Goal: Task Accomplishment & Management: Use online tool/utility

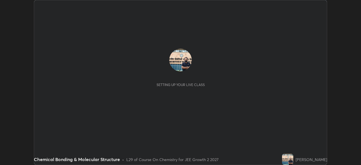
scroll to position [165, 361]
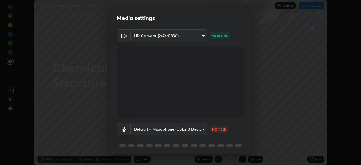
click at [204, 129] on body "Erase all Chemical Bonding & Molecular Structure WAS SCHEDULED TO START AT 6:05…" at bounding box center [180, 82] width 361 height 165
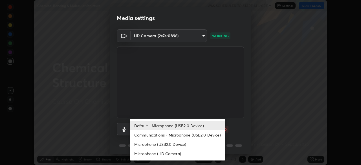
click at [201, 126] on li "Default - Microphone (USB2.0 Device)" at bounding box center [178, 125] width 96 height 9
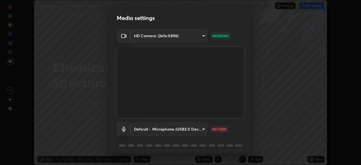
click at [204, 130] on body "Erase all Chemical Bonding & Molecular Structure WAS SCHEDULED TO START AT 6:05…" at bounding box center [180, 82] width 361 height 165
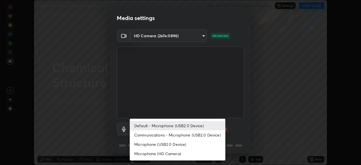
click at [187, 136] on li "Communications - Microphone (USB2.0 Device)" at bounding box center [178, 134] width 96 height 9
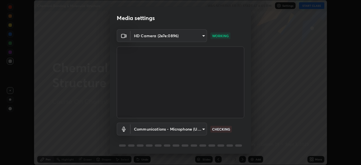
click at [203, 128] on body "Erase all Chemical Bonding & Molecular Structure WAS SCHEDULED TO START AT 6:05…" at bounding box center [180, 82] width 361 height 165
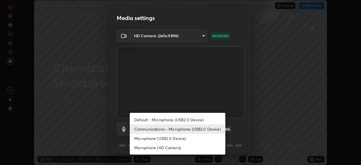
click at [190, 140] on li "Microphone (USB2.0 Device)" at bounding box center [178, 138] width 96 height 9
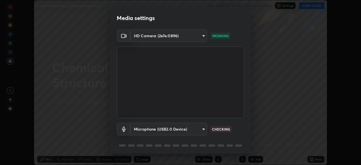
click at [204, 129] on body "Erase all Chemical Bonding & Molecular Structure WAS SCHEDULED TO START AT 6:05…" at bounding box center [180, 82] width 361 height 165
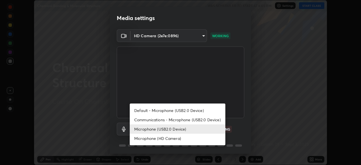
click at [208, 111] on li "Default - Microphone (USB2.0 Device)" at bounding box center [178, 110] width 96 height 9
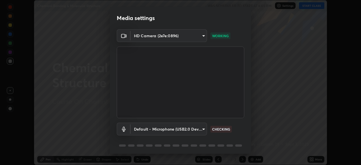
click at [204, 130] on body "Erase all Chemical Bonding & Molecular Structure WAS SCHEDULED TO START AT 6:05…" at bounding box center [180, 82] width 361 height 165
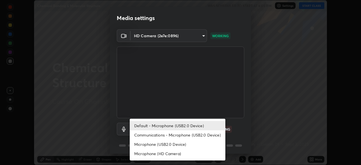
click at [207, 136] on li "Communications - Microphone (USB2.0 Device)" at bounding box center [178, 134] width 96 height 9
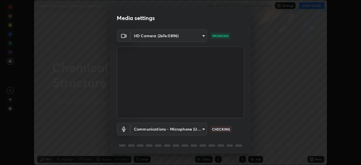
click at [204, 127] on body "Erase all Chemical Bonding & Molecular Structure WAS SCHEDULED TO START AT 6:05…" at bounding box center [180, 82] width 361 height 165
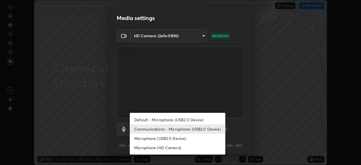
click at [200, 121] on li "Default - Microphone (USB2.0 Device)" at bounding box center [178, 119] width 96 height 9
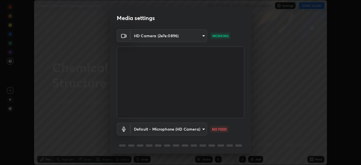
click at [204, 128] on body "Erase all Chemical Bonding & Molecular Structure WAS SCHEDULED TO START AT 6:05…" at bounding box center [180, 82] width 361 height 165
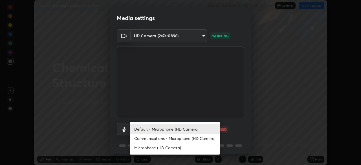
click at [201, 138] on li "Communications - Microphone (HD Camera)" at bounding box center [175, 138] width 90 height 9
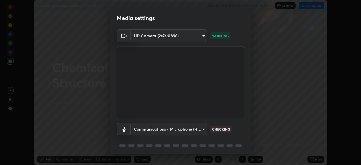
click at [204, 128] on body "Erase all Chemical Bonding & Molecular Structure WAS SCHEDULED TO START AT 6:05…" at bounding box center [180, 82] width 361 height 165
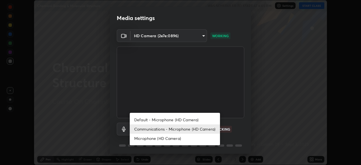
click at [195, 121] on li "Default - Microphone (HD Camera)" at bounding box center [175, 119] width 90 height 9
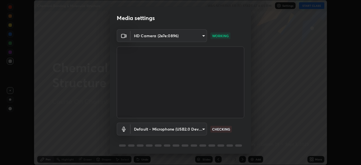
click at [204, 128] on body "Erase all Chemical Bonding & Molecular Structure WAS SCHEDULED TO START AT 6:05…" at bounding box center [180, 82] width 361 height 165
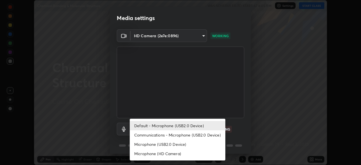
click at [197, 125] on li "Default - Microphone (USB2.0 Device)" at bounding box center [178, 125] width 96 height 9
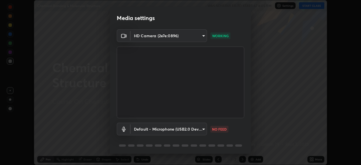
click at [203, 130] on body "Erase all Chemical Bonding & Molecular Structure WAS SCHEDULED TO START AT 6:05…" at bounding box center [180, 82] width 361 height 165
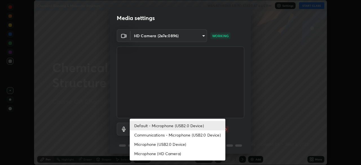
click at [197, 136] on li "Communications - Microphone (USB2.0 Device)" at bounding box center [178, 134] width 96 height 9
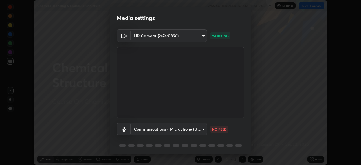
click at [203, 128] on body "Erase all Chemical Bonding & Molecular Structure WAS SCHEDULED TO START AT 6:05…" at bounding box center [180, 82] width 361 height 165
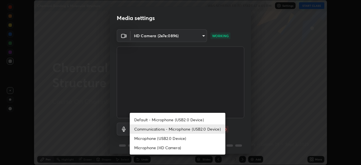
click at [204, 121] on li "Default - Microphone (USB2.0 Device)" at bounding box center [178, 119] width 96 height 9
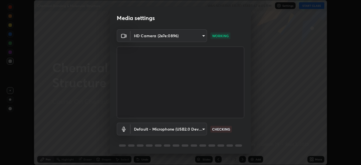
click at [202, 129] on body "Erase all Chemical Bonding & Molecular Structure WAS SCHEDULED TO START AT 6:05…" at bounding box center [180, 82] width 361 height 165
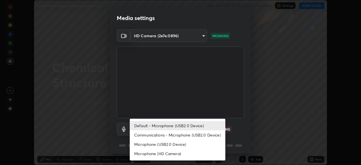
click at [201, 144] on li "Microphone (USB2.0 Device)" at bounding box center [178, 144] width 96 height 9
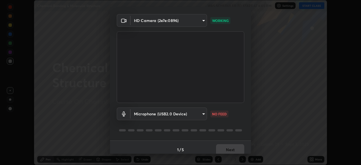
scroll to position [20, 0]
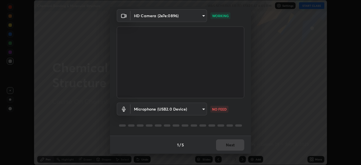
click at [203, 109] on body "Erase all Chemical Bonding & Molecular Structure WAS SCHEDULED TO START AT 6:05…" at bounding box center [180, 82] width 361 height 165
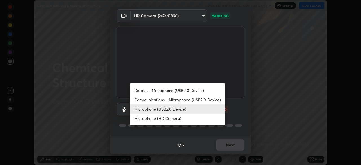
click at [207, 100] on li "Communications - Microphone (USB2.0 Device)" at bounding box center [178, 99] width 96 height 9
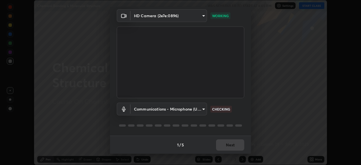
click at [204, 109] on body "Erase all Chemical Bonding & Molecular Structure WAS SCHEDULED TO START AT 6:05…" at bounding box center [180, 82] width 361 height 165
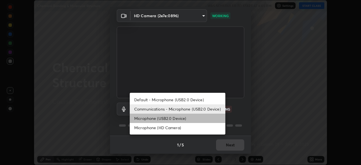
click at [187, 119] on li "Microphone (USB2.0 Device)" at bounding box center [178, 118] width 96 height 9
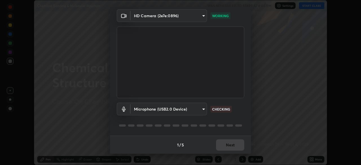
click at [204, 108] on body "Erase all Chemical Bonding & Molecular Structure WAS SCHEDULED TO START AT 6:05…" at bounding box center [180, 82] width 361 height 165
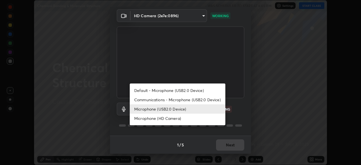
click at [188, 91] on li "Default - Microphone (USB2.0 Device)" at bounding box center [178, 90] width 96 height 9
type input "default"
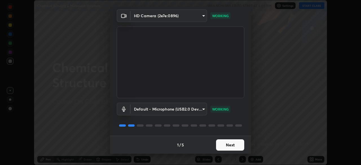
click at [226, 142] on button "Next" at bounding box center [230, 144] width 28 height 11
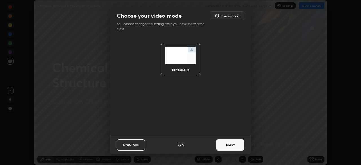
scroll to position [0, 0]
click at [227, 146] on button "Next" at bounding box center [230, 144] width 28 height 11
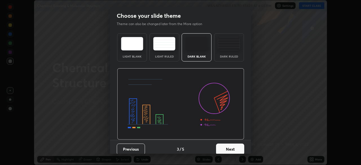
click at [228, 148] on button "Next" at bounding box center [230, 149] width 28 height 11
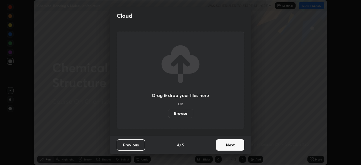
click at [229, 145] on button "Next" at bounding box center [230, 144] width 28 height 11
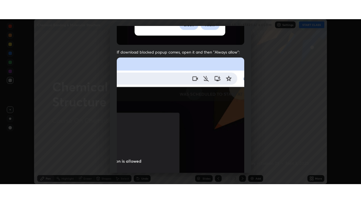
scroll to position [135, 0]
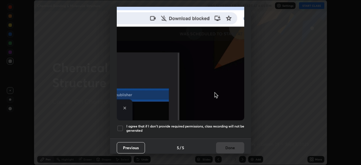
click at [123, 126] on div at bounding box center [120, 128] width 7 height 7
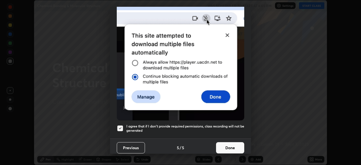
click at [228, 145] on button "Done" at bounding box center [230, 147] width 28 height 11
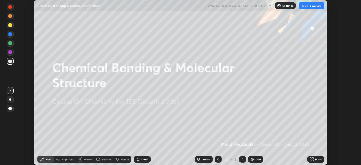
click at [308, 4] on button "START CLASS" at bounding box center [311, 5] width 25 height 7
click at [249, 158] on div "Add" at bounding box center [255, 159] width 15 height 7
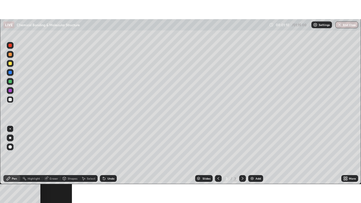
scroll to position [203, 361]
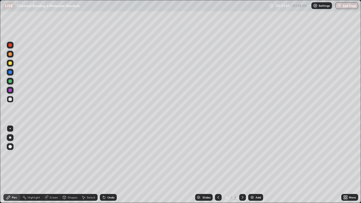
click at [103, 165] on icon at bounding box center [103, 196] width 1 height 1
click at [104, 165] on icon at bounding box center [104, 197] width 5 height 5
click at [104, 165] on icon at bounding box center [104, 198] width 2 height 2
click at [106, 165] on div "Undo" at bounding box center [108, 197] width 17 height 7
click at [12, 91] on div at bounding box center [10, 90] width 7 height 7
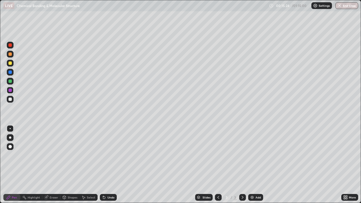
click at [50, 165] on div "Eraser" at bounding box center [54, 197] width 8 height 3
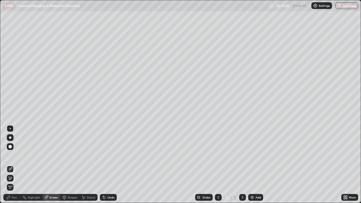
click at [14, 165] on div "Pen" at bounding box center [11, 197] width 17 height 7
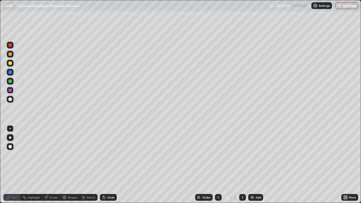
click at [103, 165] on icon at bounding box center [104, 197] width 5 height 5
click at [106, 165] on icon at bounding box center [104, 197] width 5 height 5
click at [103, 165] on icon at bounding box center [104, 197] width 5 height 5
click at [103, 165] on icon at bounding box center [104, 198] width 2 height 2
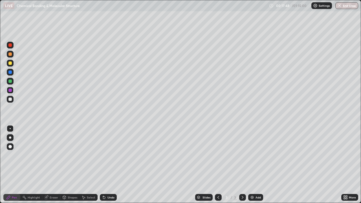
click at [100, 165] on div "Undo" at bounding box center [108, 197] width 17 height 7
click at [103, 165] on icon at bounding box center [104, 198] width 2 height 2
click at [250, 165] on img at bounding box center [252, 197] width 5 height 5
click at [10, 100] on div at bounding box center [9, 99] width 3 height 3
click at [103, 165] on icon at bounding box center [103, 196] width 1 height 1
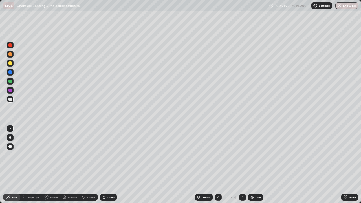
click at [105, 165] on icon at bounding box center [104, 197] width 5 height 5
click at [251, 165] on img at bounding box center [252, 197] width 5 height 5
click at [103, 165] on icon at bounding box center [103, 196] width 1 height 1
click at [103, 165] on icon at bounding box center [104, 198] width 2 height 2
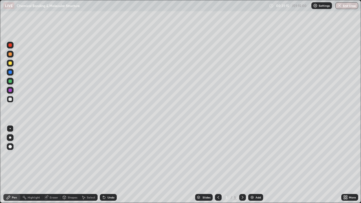
click at [103, 165] on icon at bounding box center [104, 198] width 2 height 2
click at [104, 165] on icon at bounding box center [104, 198] width 2 height 2
click at [103, 165] on icon at bounding box center [104, 198] width 2 height 2
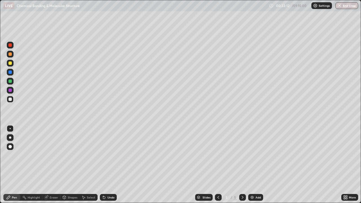
click at [104, 165] on icon at bounding box center [104, 197] width 5 height 5
click at [10, 80] on div at bounding box center [9, 81] width 3 height 3
click at [51, 165] on div "Eraser" at bounding box center [51, 197] width 18 height 7
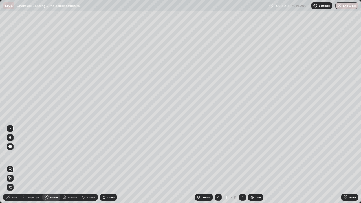
click at [16, 165] on div "Pen" at bounding box center [14, 197] width 5 height 3
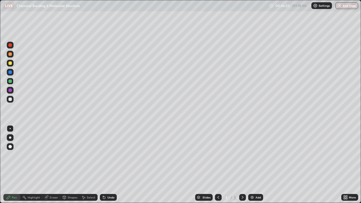
click at [250, 165] on img at bounding box center [252, 197] width 5 height 5
click at [10, 99] on div at bounding box center [9, 99] width 3 height 3
click at [104, 165] on icon at bounding box center [104, 198] width 2 height 2
click at [103, 165] on icon at bounding box center [104, 198] width 2 height 2
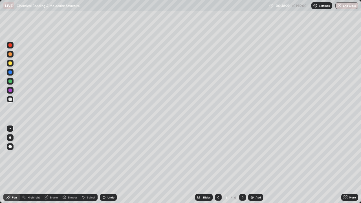
click at [103, 165] on icon at bounding box center [104, 198] width 2 height 2
click at [104, 165] on icon at bounding box center [104, 198] width 2 height 2
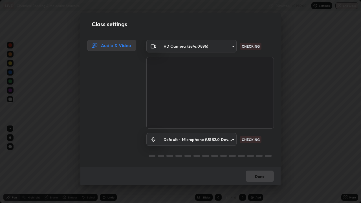
click at [232, 139] on body "Erase all LIVE Chemical Bonding & Molecular Structure 00:49:46 / 01:15:00 Setti…" at bounding box center [180, 101] width 361 height 203
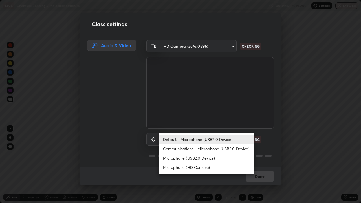
click at [233, 140] on li "Default - Microphone (USB2.0 Device)" at bounding box center [207, 139] width 96 height 9
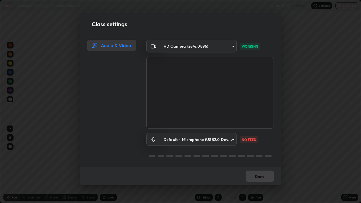
click at [230, 140] on body "Erase all LIVE Chemical Bonding & Molecular Structure 00:50:27 / 01:15:00 Setti…" at bounding box center [180, 101] width 361 height 203
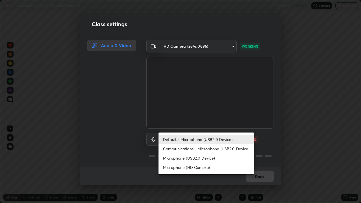
click at [231, 150] on li "Communications - Microphone (USB2.0 Device)" at bounding box center [207, 148] width 96 height 9
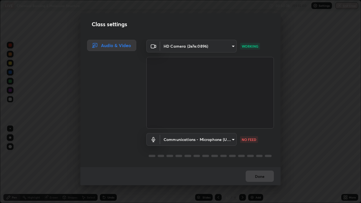
click at [233, 141] on body "Erase all LIVE Chemical Bonding & Molecular Structure 00:50:28 / 01:15:00 Setti…" at bounding box center [180, 101] width 361 height 203
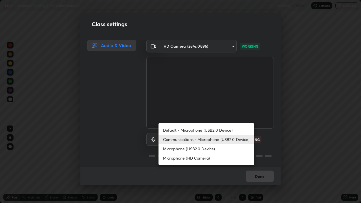
click at [220, 130] on li "Default - Microphone (USB2.0 Device)" at bounding box center [207, 130] width 96 height 9
type input "default"
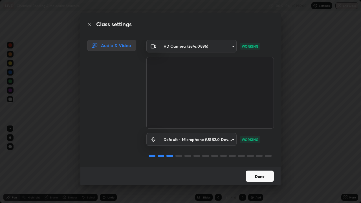
click at [255, 165] on button "Done" at bounding box center [260, 176] width 28 height 11
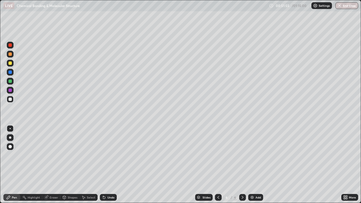
click at [9, 53] on div at bounding box center [9, 53] width 3 height 3
click at [103, 165] on icon at bounding box center [104, 198] width 2 height 2
click at [11, 83] on div at bounding box center [9, 81] width 3 height 3
click at [10, 101] on div at bounding box center [9, 99] width 3 height 3
click at [103, 165] on icon at bounding box center [104, 198] width 2 height 2
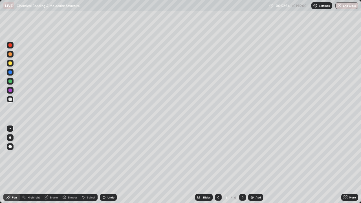
click at [104, 165] on icon at bounding box center [104, 198] width 2 height 2
click at [104, 165] on icon at bounding box center [104, 197] width 5 height 5
click at [103, 165] on icon at bounding box center [103, 196] width 1 height 1
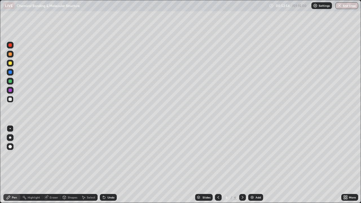
click at [103, 165] on icon at bounding box center [103, 196] width 1 height 1
click at [105, 165] on icon at bounding box center [104, 197] width 5 height 5
click at [10, 81] on div at bounding box center [9, 81] width 3 height 3
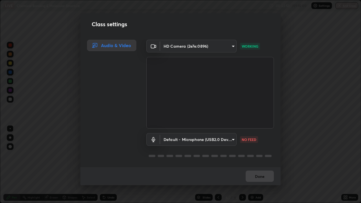
click at [232, 140] on body "Erase all LIVE Chemical Bonding & Molecular Structure 00:53:51 / 01:15:00 Setti…" at bounding box center [180, 101] width 361 height 203
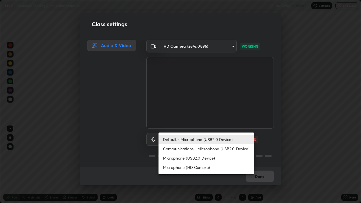
click at [229, 148] on li "Communications - Microphone (USB2.0 Device)" at bounding box center [207, 148] width 96 height 9
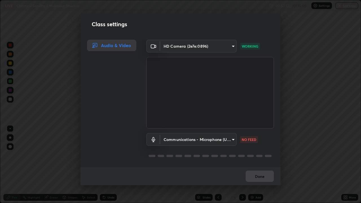
click at [233, 139] on body "Erase all LIVE Chemical Bonding & Molecular Structure 00:53:53 / 01:15:00 Setti…" at bounding box center [180, 101] width 361 height 203
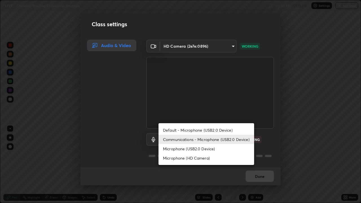
click at [222, 130] on li "Default - Microphone (USB2.0 Device)" at bounding box center [207, 130] width 96 height 9
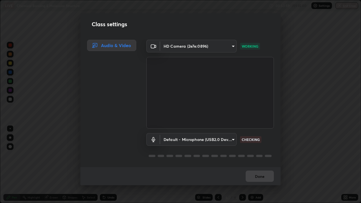
click at [232, 139] on body "Erase all LIVE Chemical Bonding & Molecular Structure 00:53:59 / 01:15:00 Setti…" at bounding box center [180, 101] width 361 height 203
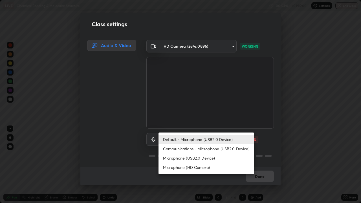
click at [197, 157] on li "Microphone (USB2.0 Device)" at bounding box center [207, 158] width 96 height 9
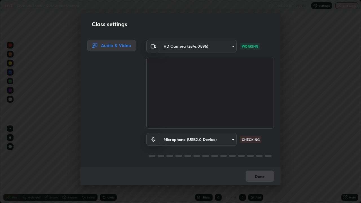
click at [231, 140] on body "Erase all LIVE Chemical Bonding & Molecular Structure 00:54:03 / 01:15:00 Setti…" at bounding box center [180, 101] width 361 height 203
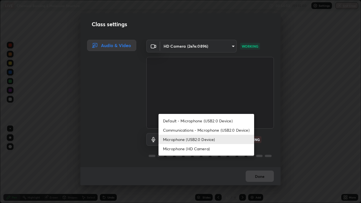
click at [209, 118] on li "Default - Microphone (USB2.0 Device)" at bounding box center [207, 120] width 96 height 9
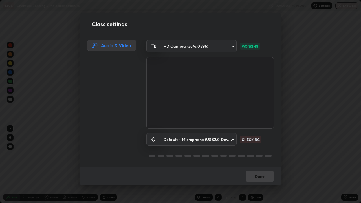
click at [231, 140] on body "Erase all LIVE Chemical Bonding & Molecular Structure 00:54:04 / 01:15:00 Setti…" at bounding box center [180, 101] width 361 height 203
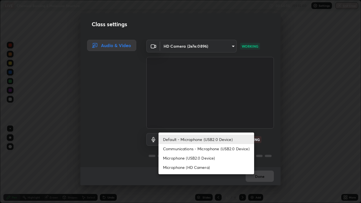
click at [199, 165] on li "Microphone (HD Camera)" at bounding box center [207, 167] width 96 height 9
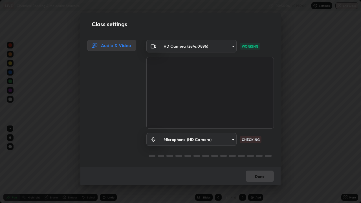
click at [231, 140] on body "Erase all LIVE Chemical Bonding & Molecular Structure 00:54:06 / 01:15:00 Setti…" at bounding box center [180, 101] width 361 height 203
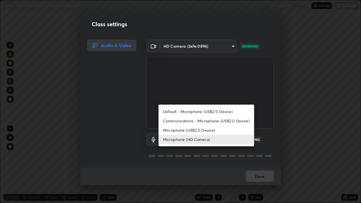
click at [220, 110] on li "Default - Microphone (USB2.0 Device)" at bounding box center [207, 111] width 96 height 9
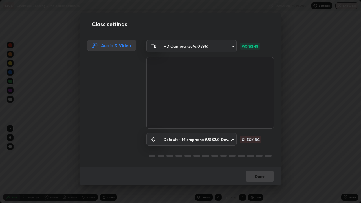
click at [231, 141] on body "Erase all LIVE Chemical Bonding & Molecular Structure 00:54:08 / 01:15:00 Setti…" at bounding box center [180, 101] width 361 height 203
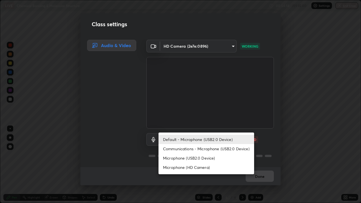
click at [218, 149] on li "Communications - Microphone (USB2.0 Device)" at bounding box center [207, 148] width 96 height 9
type input "communications"
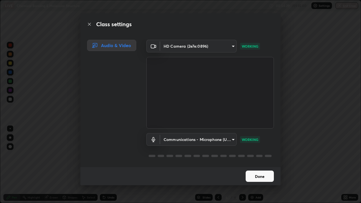
click at [254, 165] on button "Done" at bounding box center [260, 176] width 28 height 11
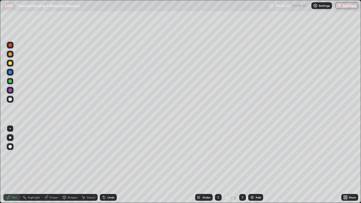
click at [8, 55] on div at bounding box center [9, 53] width 3 height 3
click at [102, 165] on icon at bounding box center [104, 197] width 5 height 5
click at [103, 165] on icon at bounding box center [104, 198] width 2 height 2
click at [50, 165] on div "Eraser" at bounding box center [54, 197] width 8 height 3
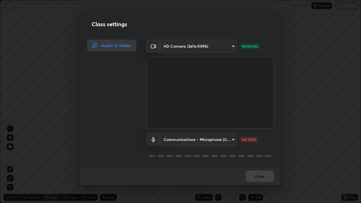
click at [229, 140] on body "Erase all LIVE Chemical Bonding & Molecular Structure 00:56:56 / 01:15:00 Setti…" at bounding box center [180, 101] width 361 height 203
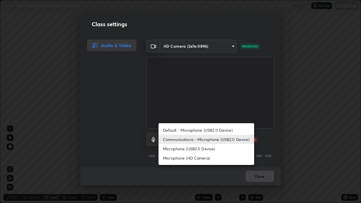
click at [290, 165] on div at bounding box center [180, 101] width 361 height 203
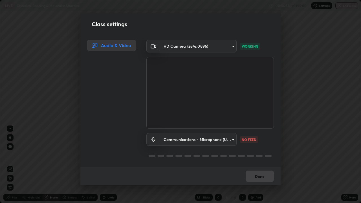
click at [257, 165] on div "Done" at bounding box center [180, 176] width 200 height 18
click at [293, 73] on div "Class settings Audio & Video HD Camera (2e7e:0896) a42f9b48dabf02ae83a70923f4ec…" at bounding box center [180, 101] width 361 height 203
click at [294, 73] on div "Class settings Audio & Video HD Camera (2e7e:0896) a42f9b48dabf02ae83a70923f4ec…" at bounding box center [180, 101] width 361 height 203
click at [231, 139] on body "Erase all LIVE Chemical Bonding & Molecular Structure 00:57:00 / 01:15:00 Setti…" at bounding box center [180, 101] width 361 height 203
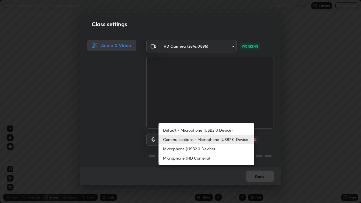
click at [220, 129] on li "Default - Microphone (USB2.0 Device)" at bounding box center [207, 130] width 96 height 9
type input "default"
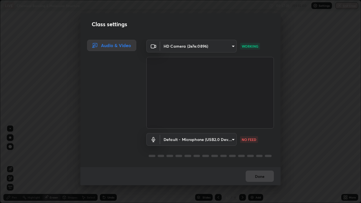
click at [232, 139] on body "Erase all LIVE Chemical Bonding & Molecular Structure 00:57:21 / 01:15:00 Setti…" at bounding box center [180, 101] width 361 height 203
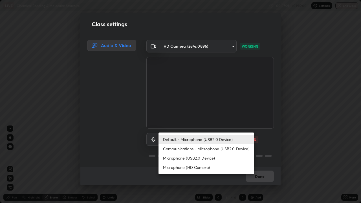
click at [230, 140] on li "Default - Microphone (USB2.0 Device)" at bounding box center [207, 139] width 96 height 9
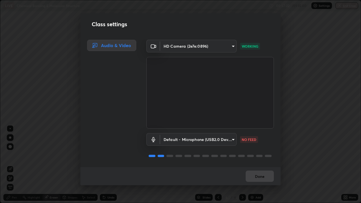
click at [234, 140] on body "Erase all LIVE Chemical Bonding & Molecular Structure 00:57:22 / 01:15:00 Setti…" at bounding box center [180, 101] width 361 height 203
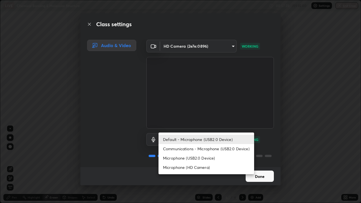
click at [260, 148] on div at bounding box center [180, 101] width 361 height 203
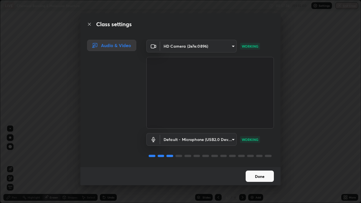
click at [259, 165] on button "Done" at bounding box center [260, 176] width 28 height 11
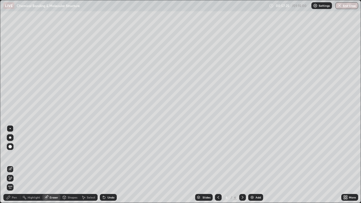
click at [341, 6] on img "button" at bounding box center [340, 5] width 5 height 5
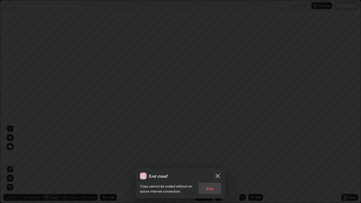
click at [207, 165] on div "Class cannot be ended without an active internet connection. End" at bounding box center [180, 187] width 81 height 15
click at [217, 165] on icon at bounding box center [218, 176] width 4 height 4
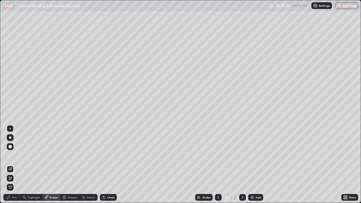
click at [342, 8] on button "End Class" at bounding box center [347, 5] width 23 height 7
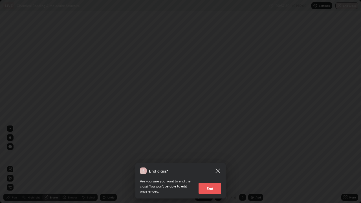
click at [209, 165] on button "End" at bounding box center [210, 188] width 23 height 11
